Goal: Transaction & Acquisition: Purchase product/service

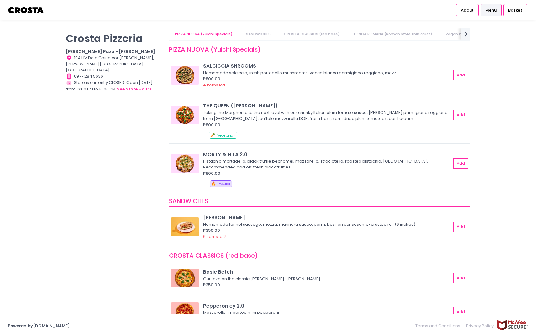
click at [488, 13] on span "Menu" at bounding box center [490, 10] width 11 height 6
click at [505, 12] on div "Basket" at bounding box center [515, 10] width 24 height 12
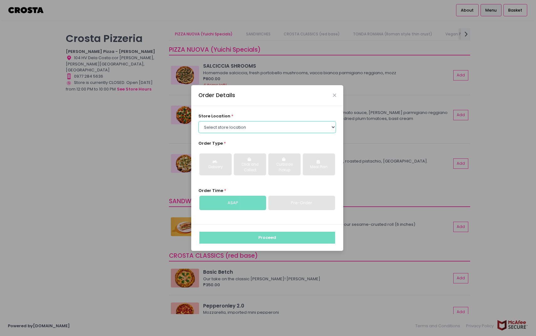
click at [294, 131] on select "Select store location [PERSON_NAME] Pizza - [PERSON_NAME] Pizza - [GEOGRAPHIC_D…" at bounding box center [267, 127] width 138 height 12
select select "65090bae48156caed44a5eb4"
click at [198, 121] on select "Select store location [PERSON_NAME] Pizza - [PERSON_NAME] Pizza - [GEOGRAPHIC_D…" at bounding box center [267, 127] width 138 height 12
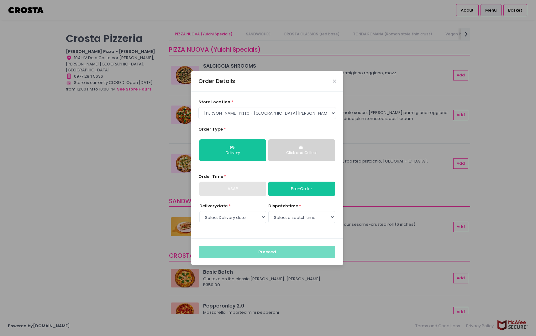
click at [247, 193] on div "ASAP" at bounding box center [232, 189] width 67 height 14
click at [247, 192] on div "ASAP" at bounding box center [232, 189] width 67 height 14
click at [234, 190] on div "ASAP" at bounding box center [232, 189] width 67 height 14
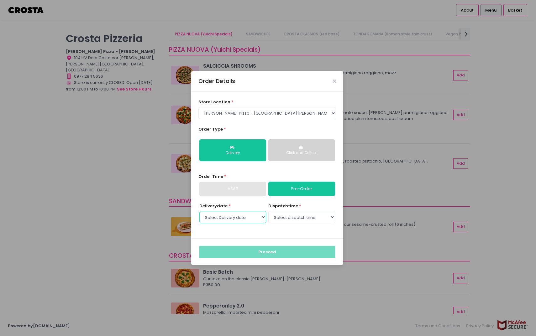
click at [234, 217] on select "Select Delivery date [DATE] [DATE] [DATE] [DATE] [DATE] [DATE]" at bounding box center [232, 217] width 67 height 12
select select "[DATE]"
click at [199, 211] on select "Select Delivery date [DATE] [DATE] [DATE] [DATE] [DATE] [DATE]" at bounding box center [232, 217] width 67 height 12
click at [299, 217] on select "Select dispatch time 12:00 PM - 12:30 PM 12:30 PM - 01:00 PM 01:00 PM - 01:30 P…" at bounding box center [301, 217] width 67 height 12
click at [299, 219] on select "Select dispatch time 12:00 PM - 12:30 PM 12:30 PM - 01:00 PM 01:00 PM - 01:30 P…" at bounding box center [301, 217] width 67 height 12
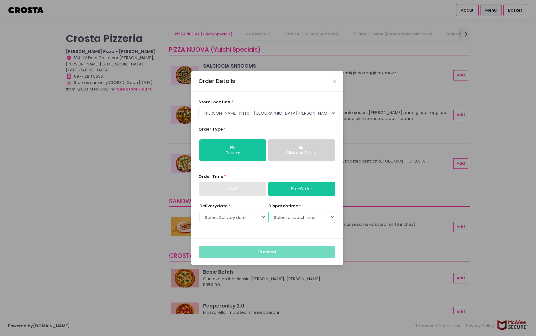
select select "12:00"
click at [268, 211] on select "Select dispatch time 12:00 PM - 12:30 PM 12:30 PM - 01:00 PM 01:00 PM - 01:30 P…" at bounding box center [301, 217] width 67 height 12
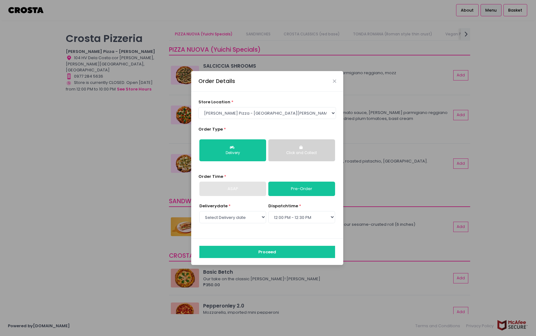
click at [252, 191] on div "ASAP" at bounding box center [232, 189] width 67 height 14
click at [287, 219] on select "Select dispatch time 12:00 PM - 12:30 PM 12:30 PM - 01:00 PM 01:00 PM - 01:30 P…" at bounding box center [301, 217] width 67 height 12
click at [268, 211] on select "Select dispatch time 12:00 PM - 12:30 PM 12:30 PM - 01:00 PM 01:00 PM - 01:30 P…" at bounding box center [301, 217] width 67 height 12
click at [242, 188] on div "ASAP" at bounding box center [232, 189] width 67 height 14
click at [271, 252] on button "Proceed" at bounding box center [267, 252] width 136 height 12
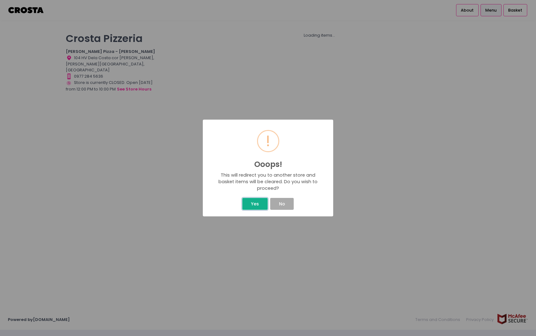
click at [257, 206] on button "Yes" at bounding box center [254, 204] width 25 height 12
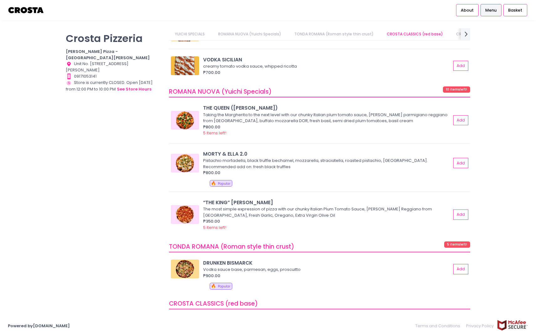
scroll to position [221, 0]
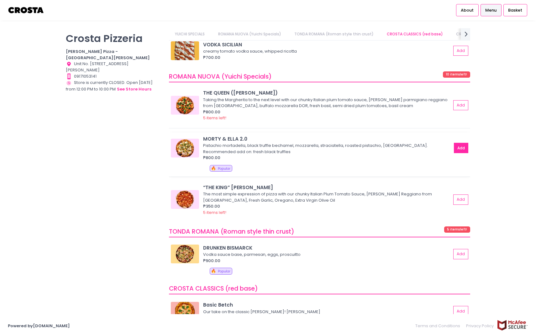
click at [460, 149] on button "Add" at bounding box center [461, 148] width 14 height 10
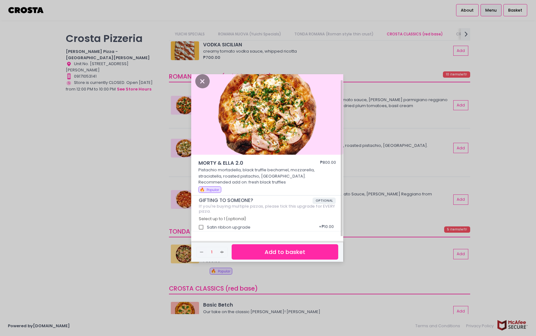
scroll to position [5, 0]
click at [246, 227] on div "Satin ribbon upgrade + ₱10.00" at bounding box center [267, 225] width 137 height 8
click at [198, 225] on input "Satin ribbon upgrade" at bounding box center [201, 227] width 12 height 12
checkbox input "true"
click at [248, 249] on button "Add to basket" at bounding box center [285, 251] width 107 height 15
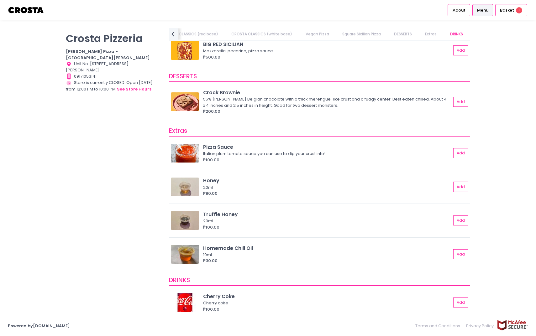
scroll to position [0, 231]
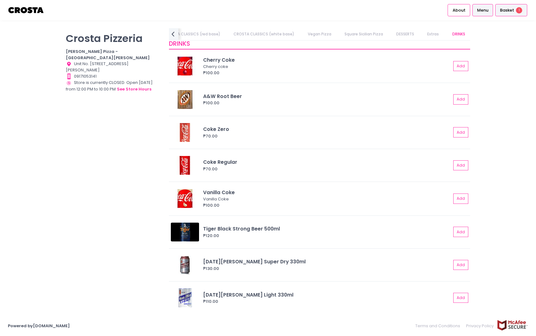
click at [503, 13] on span "Basket" at bounding box center [507, 10] width 14 height 6
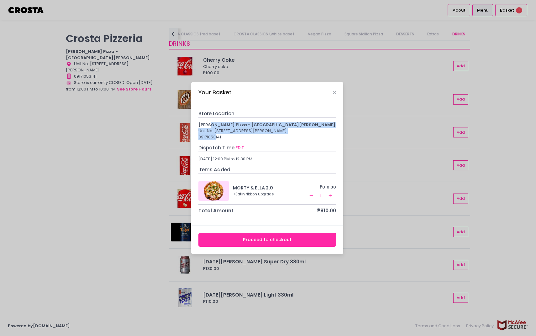
drag, startPoint x: 210, startPoint y: 121, endPoint x: 216, endPoint y: 140, distance: 20.0
click at [216, 140] on div "Crosta Pizza - San Juan Unit No. OS2-002, Ground Floor, O-Square 2 Mall, San Ju…" at bounding box center [267, 131] width 138 height 18
drag, startPoint x: 223, startPoint y: 161, endPoint x: 242, endPoint y: 162, distance: 18.8
click at [242, 162] on div "October 3, 2025 12:00 PM to 12:30 PM" at bounding box center [267, 159] width 138 height 6
click at [249, 162] on div "October 3, 2025 12:00 PM to 12:30 PM" at bounding box center [267, 159] width 138 height 6
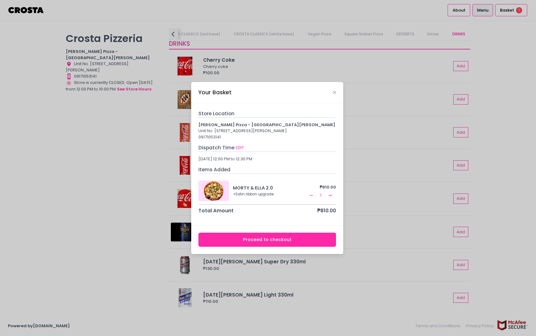
click at [256, 242] on button "Proceed to checkout" at bounding box center [267, 240] width 138 height 14
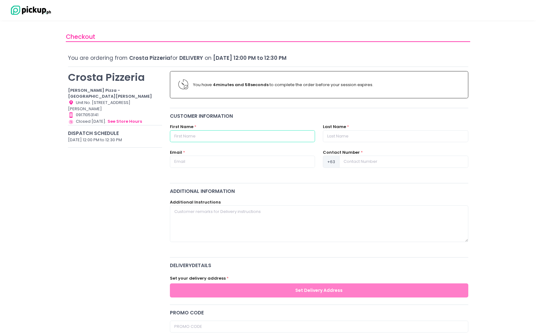
click at [240, 137] on input "text" at bounding box center [242, 136] width 145 height 12
type input "David Vincent"
type input "Andal"
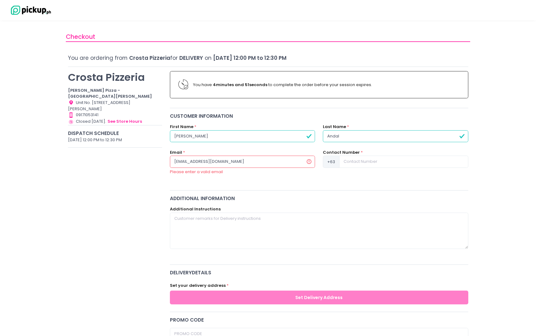
type input "daviddandal27@gmail.com"
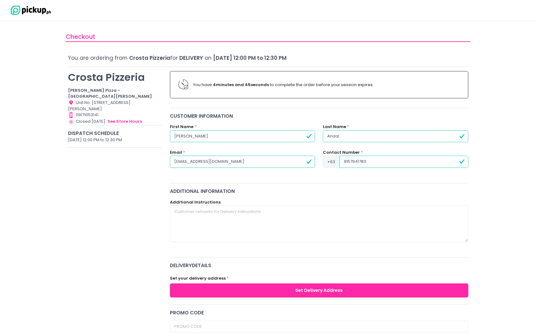
type input "9157941783"
click at [249, 218] on textarea at bounding box center [319, 224] width 298 height 36
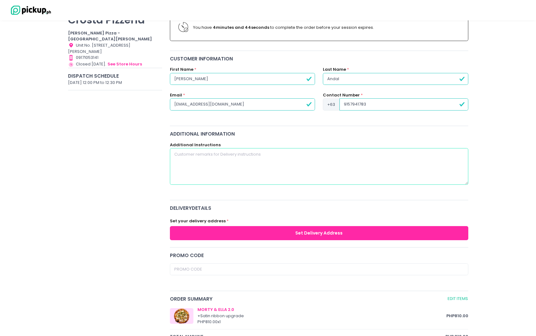
scroll to position [98, 0]
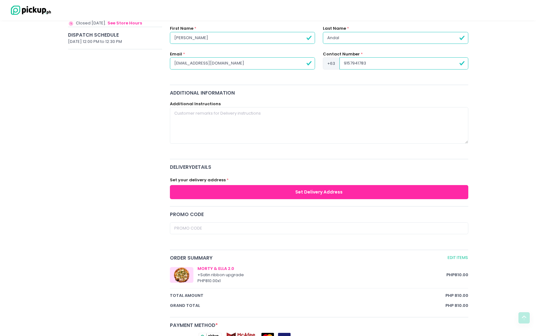
click at [258, 197] on button "Set Delivery Address" at bounding box center [319, 192] width 298 height 14
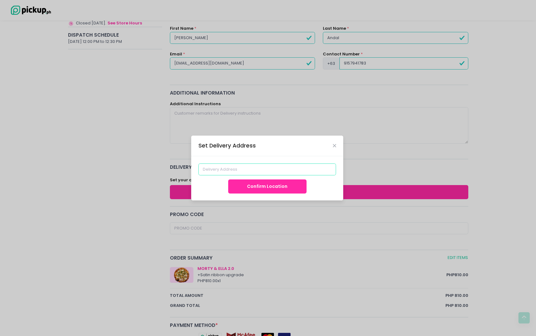
click at [245, 169] on input at bounding box center [267, 170] width 138 height 12
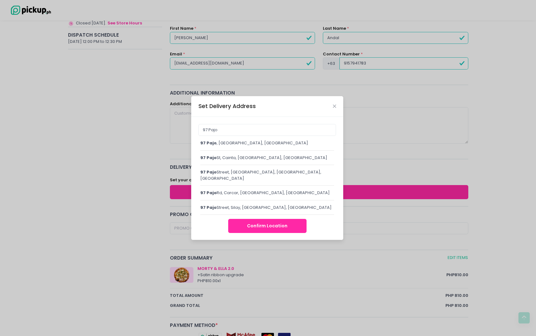
click at [234, 146] on div "97 Pajo , Quezon City, Metro Manila, Philippines" at bounding box center [267, 143] width 134 height 6
type input "97 Pajo, Quezon City, Metro Manila, Philippines"
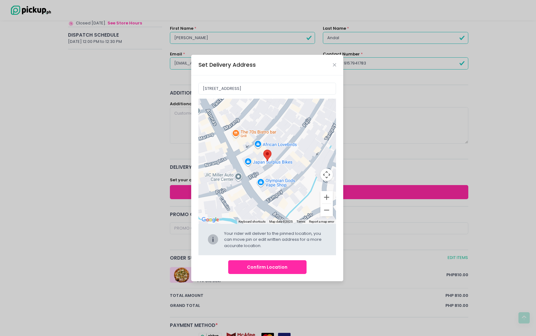
click at [278, 266] on button "Confirm Location" at bounding box center [267, 267] width 78 height 14
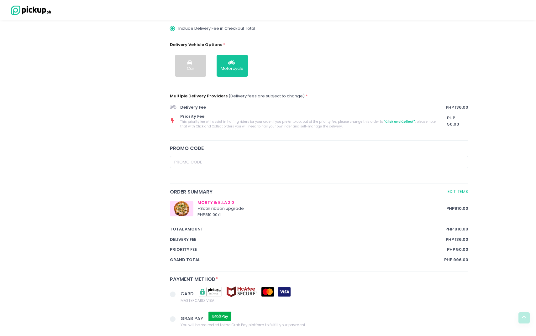
scroll to position [199, 0]
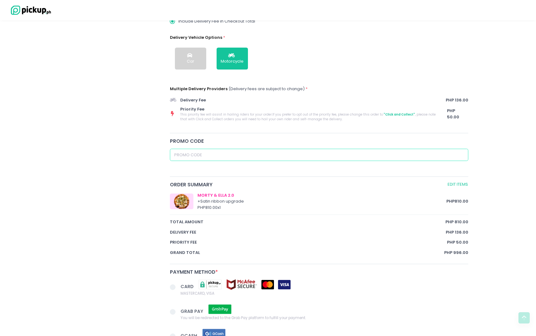
click at [220, 157] on input "text" at bounding box center [319, 155] width 298 height 12
click at [152, 218] on div "Crosta Pizzeria Crosta Pizza - San Juan Location Created with Sketch. Unit No. …" at bounding box center [115, 127] width 102 height 518
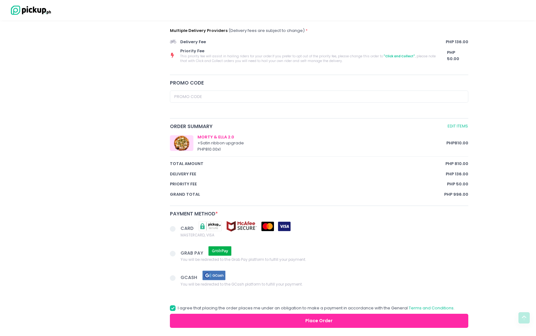
scroll to position [285, 0]
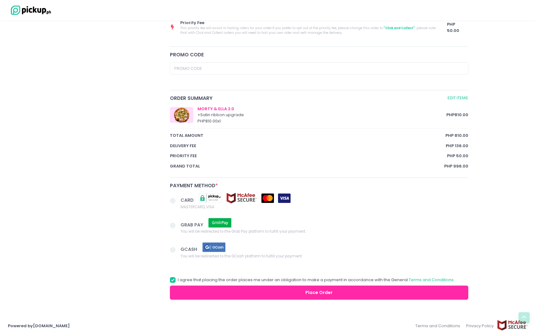
click at [176, 250] on span at bounding box center [175, 250] width 11 height 9
click at [178, 250] on input "GCASH You will be redirected to the GCash platform to fulfill your payment." at bounding box center [180, 249] width 4 height 4
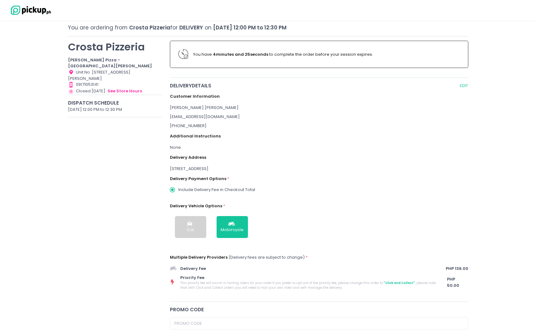
scroll to position [0, 0]
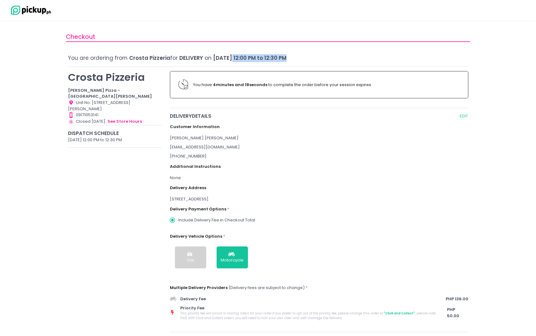
drag, startPoint x: 228, startPoint y: 59, endPoint x: 315, endPoint y: 59, distance: 86.2
click at [315, 59] on div "You are ordering from Crosta Pizzeria for Delivery on October 3, 2025 12:00 PM …" at bounding box center [268, 58] width 400 height 8
click at [332, 62] on div "You are ordering from Crosta Pizzeria for Delivery on October 3, 2025 12:00 PM …" at bounding box center [268, 58] width 400 height 8
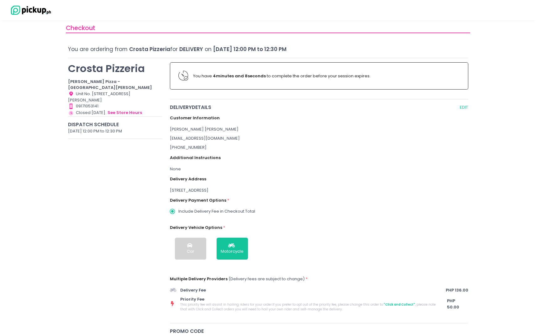
scroll to position [12, 0]
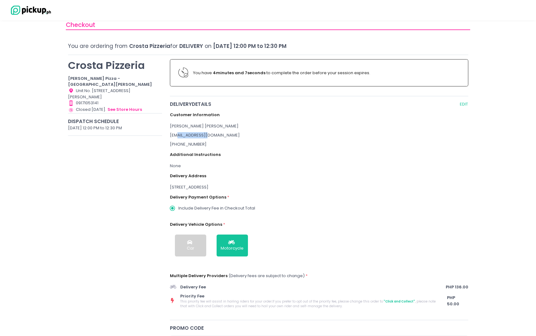
drag, startPoint x: 178, startPoint y: 135, endPoint x: 210, endPoint y: 135, distance: 31.6
click at [210, 135] on div "daviddandal27@gmail.com" at bounding box center [319, 135] width 298 height 6
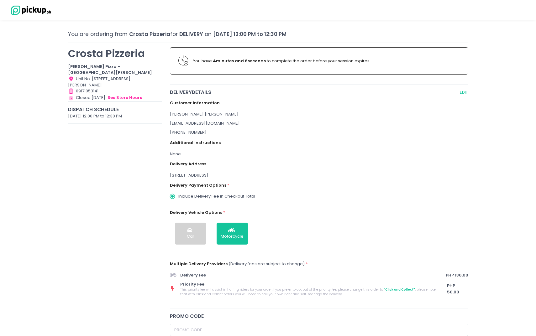
scroll to position [29, 0]
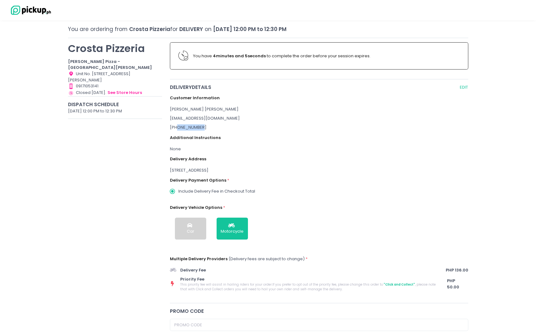
drag, startPoint x: 178, startPoint y: 127, endPoint x: 198, endPoint y: 128, distance: 20.1
click at [199, 128] on div "+639157941783" at bounding box center [319, 127] width 298 height 6
click at [198, 128] on div "+639157941783" at bounding box center [319, 127] width 298 height 6
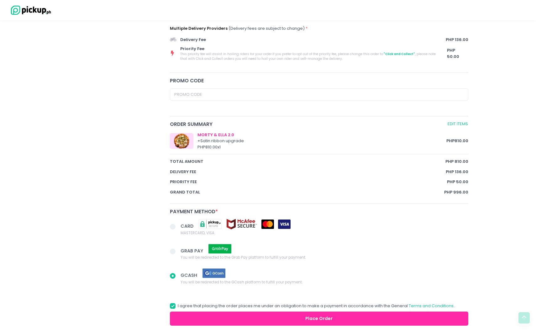
scroll to position [276, 0]
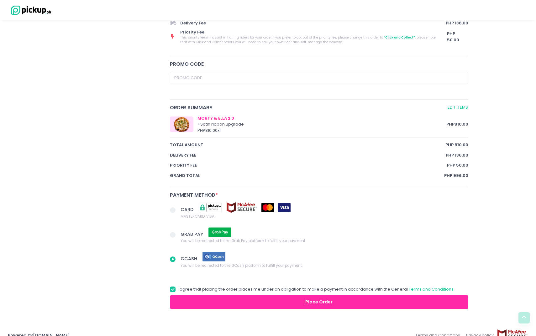
click at [202, 303] on button "Place Order" at bounding box center [319, 302] width 298 height 14
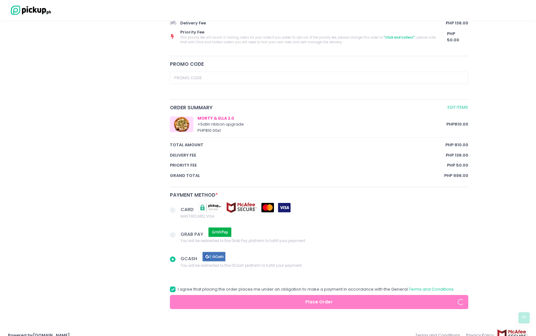
radio input "true"
